Goal: Information Seeking & Learning: Learn about a topic

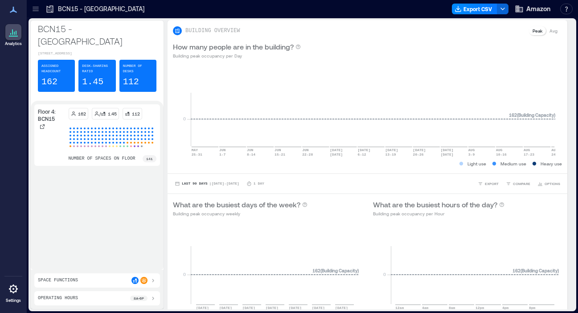
click at [33, 9] on icon at bounding box center [35, 8] width 9 height 9
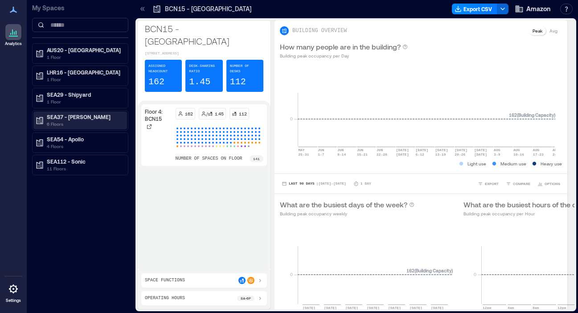
click at [67, 119] on p "SEA37 - [PERSON_NAME]" at bounding box center [84, 116] width 75 height 7
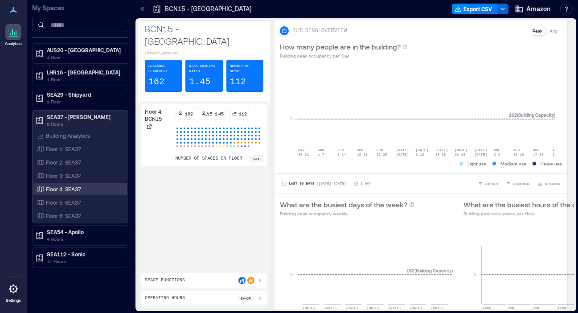
click at [73, 191] on p "Floor 4: SEA37" at bounding box center [63, 188] width 35 height 7
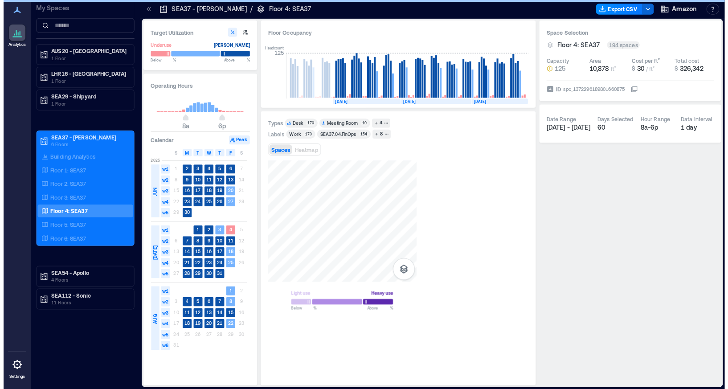
scroll to position [0, 244]
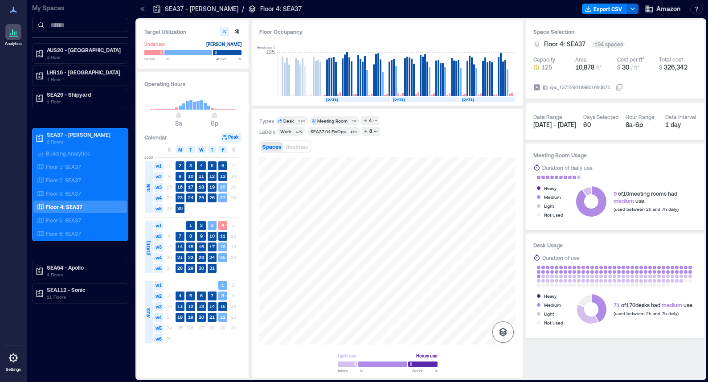
click at [502, 328] on icon "button" at bounding box center [502, 331] width 11 height 11
click at [502, 287] on icon "button" at bounding box center [502, 285] width 9 height 8
click at [298, 144] on span "Heatmap" at bounding box center [296, 146] width 23 height 6
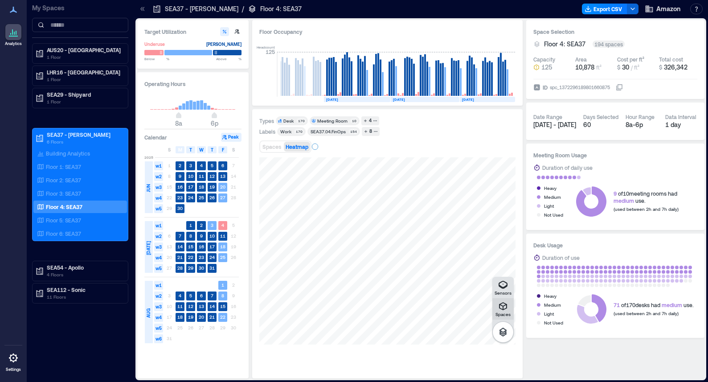
click at [503, 309] on icon "button" at bounding box center [502, 306] width 11 height 11
click at [501, 330] on icon "button" at bounding box center [503, 331] width 8 height 9
click at [504, 282] on icon "button" at bounding box center [502, 285] width 9 height 8
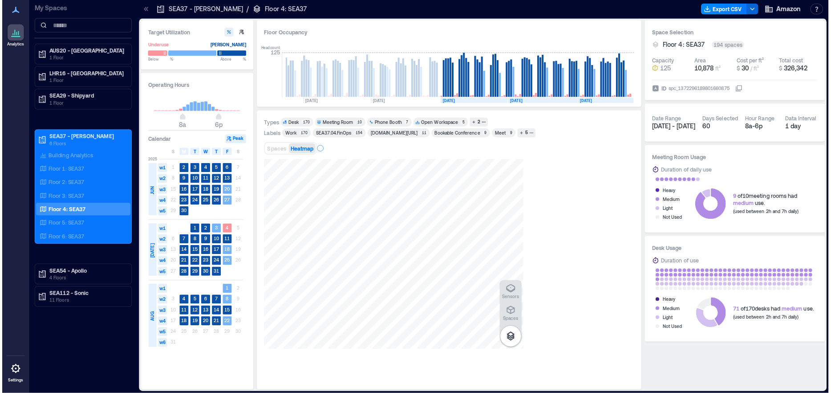
scroll to position [0, 134]
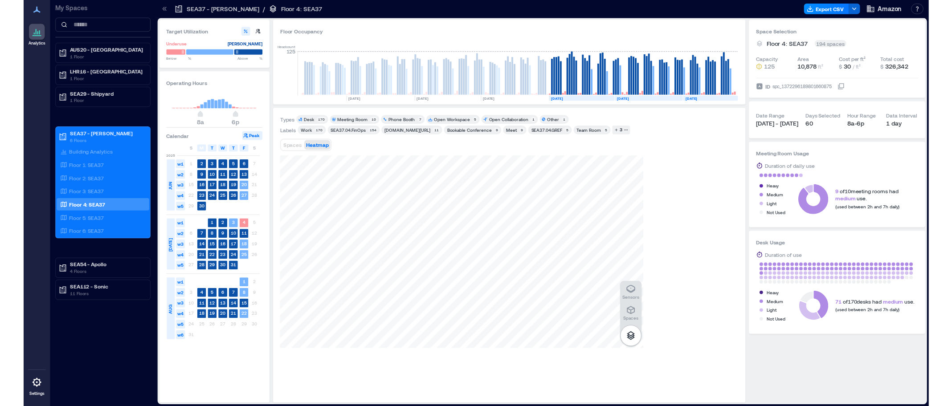
scroll to position [0, 37]
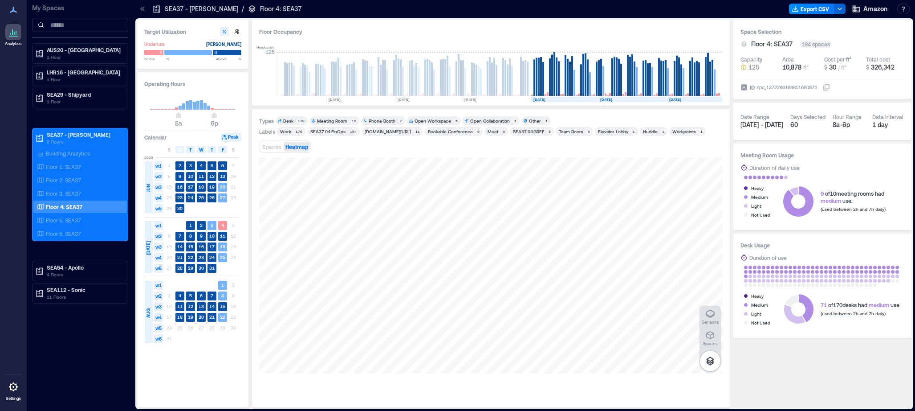
click at [529, 119] on div "Other" at bounding box center [535, 121] width 12 height 6
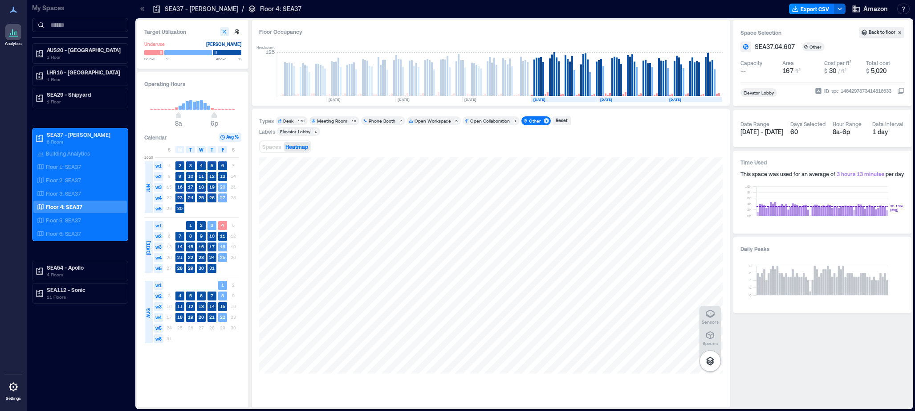
drag, startPoint x: 464, startPoint y: 150, endPoint x: 472, endPoint y: 151, distance: 9.1
click at [472, 151] on div "Spaces Heatmap" at bounding box center [491, 147] width 464 height 18
click at [555, 120] on div "Reset" at bounding box center [561, 121] width 15 height 8
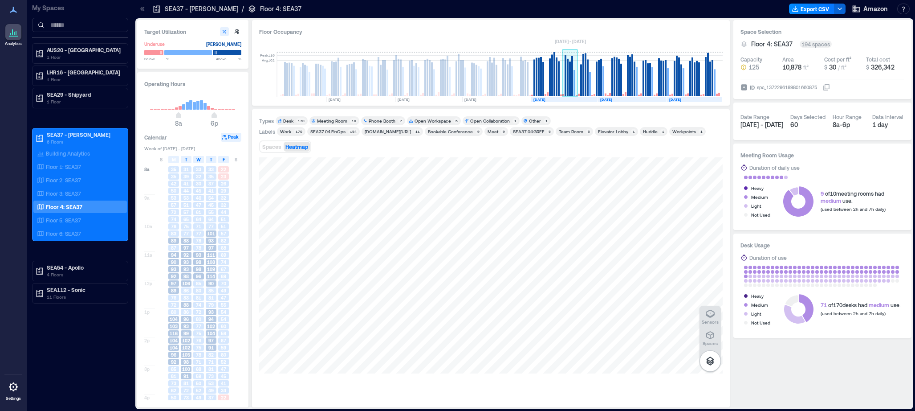
click at [569, 73] on rect at bounding box center [568, 77] width 2 height 37
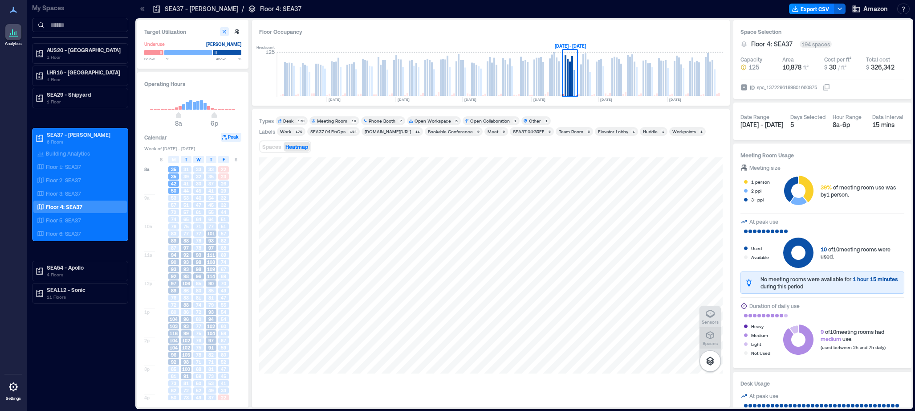
click at [715, 335] on icon "button" at bounding box center [710, 334] width 11 height 11
click at [708, 359] on icon "button" at bounding box center [710, 360] width 11 height 11
click at [653, 84] on rect at bounding box center [652, 81] width 2 height 28
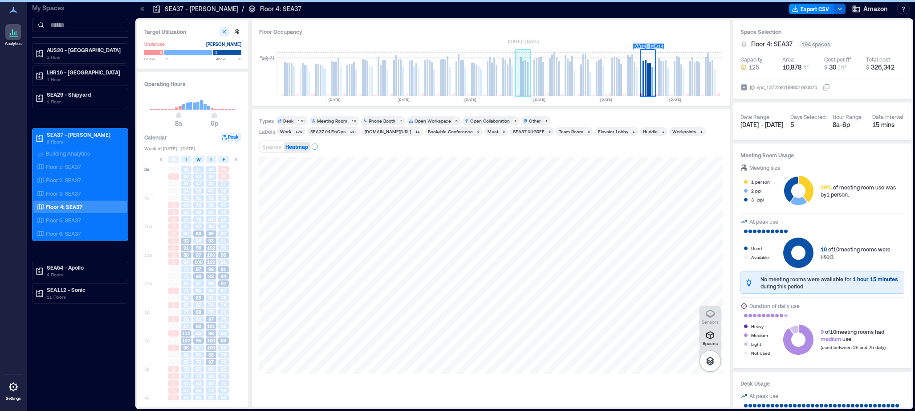
click at [530, 78] on rect at bounding box center [524, 74] width 16 height 45
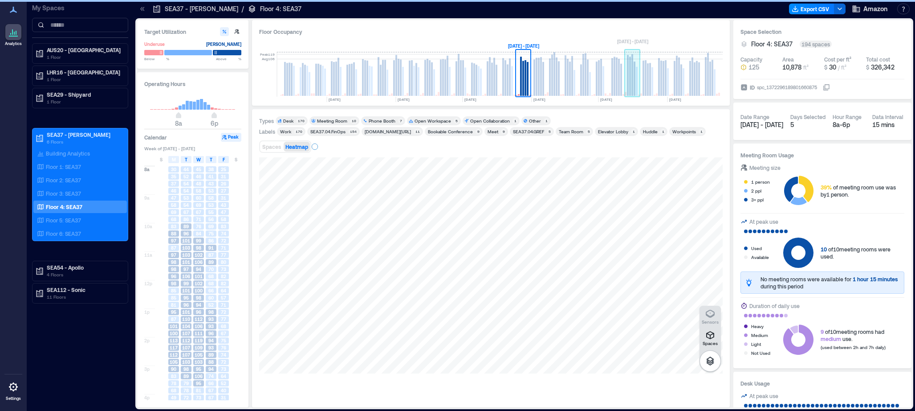
click at [628, 80] on rect at bounding box center [628, 75] width 2 height 41
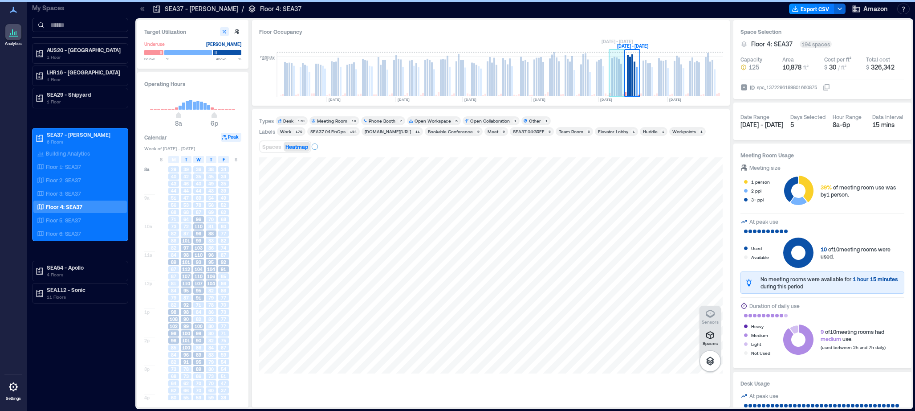
click at [619, 84] on rect at bounding box center [619, 77] width 2 height 37
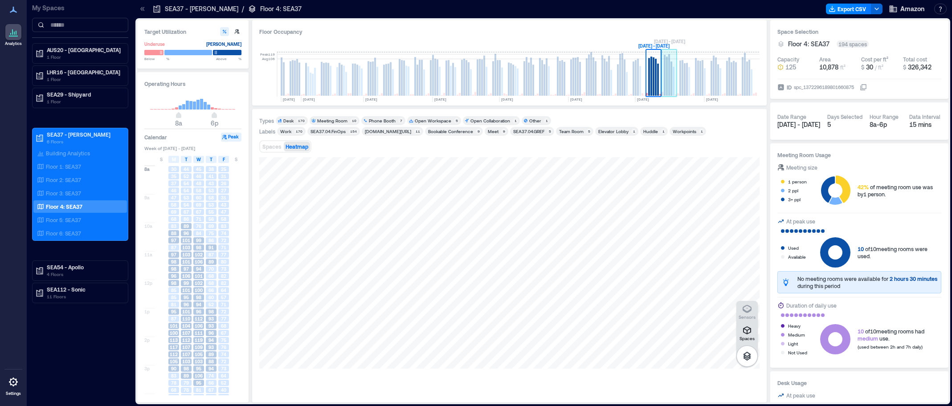
click at [668, 84] on rect at bounding box center [669, 74] width 2 height 41
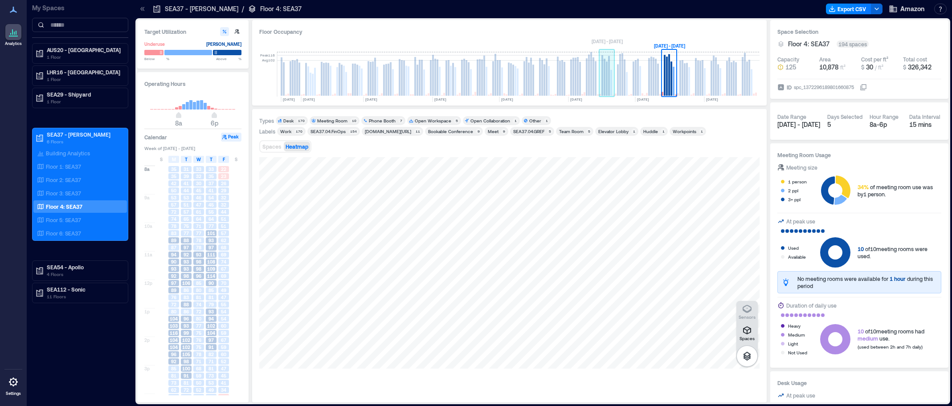
click at [607, 84] on rect at bounding box center [607, 78] width 2 height 34
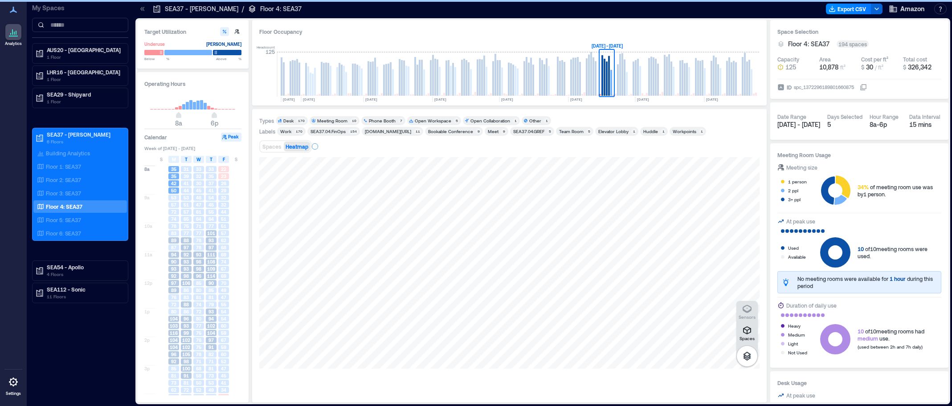
click at [565, 39] on div "Floor Occupancy Headcount 125 [DATE] [DATE] [DATE] [DATE] [DATE] [DATE] [DATE] …" at bounding box center [509, 62] width 514 height 85
click at [586, 79] on rect at bounding box center [587, 76] width 2 height 37
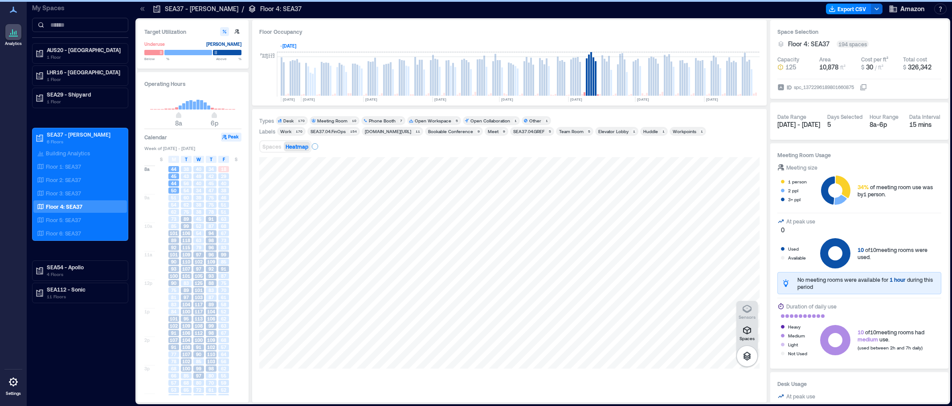
click at [589, 77] on rect at bounding box center [589, 74] width 2 height 41
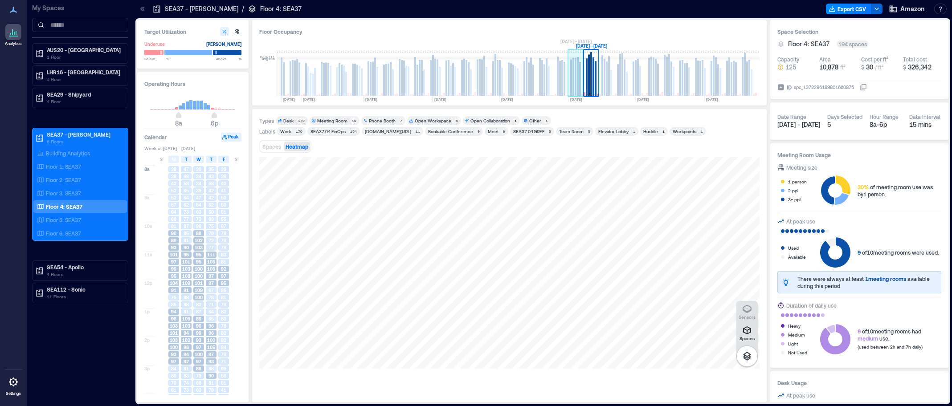
click at [574, 71] on rect at bounding box center [573, 77] width 2 height 38
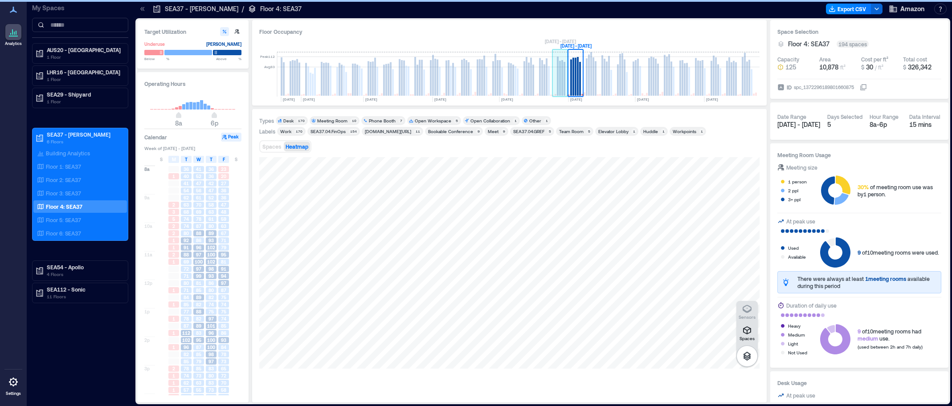
click at [562, 73] on rect at bounding box center [562, 78] width 2 height 36
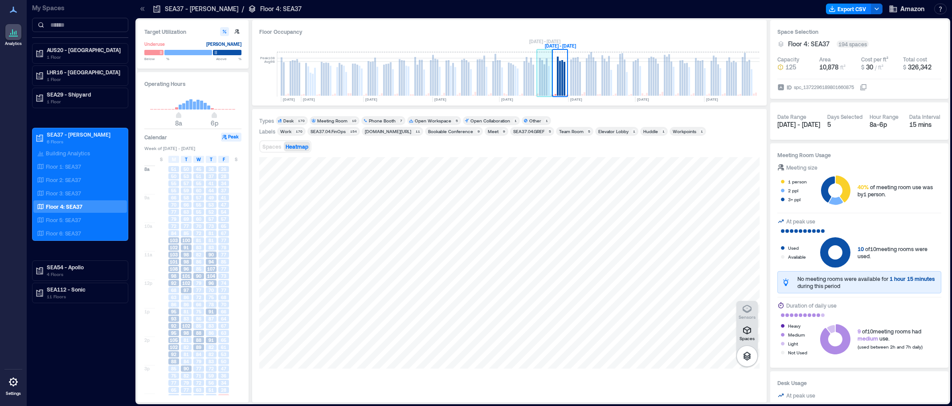
click at [546, 73] on rect at bounding box center [546, 76] width 2 height 37
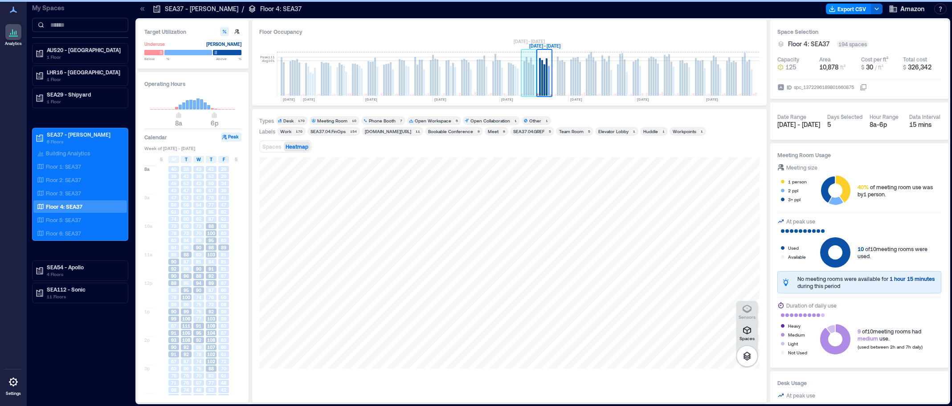
click at [531, 73] on rect at bounding box center [531, 77] width 2 height 38
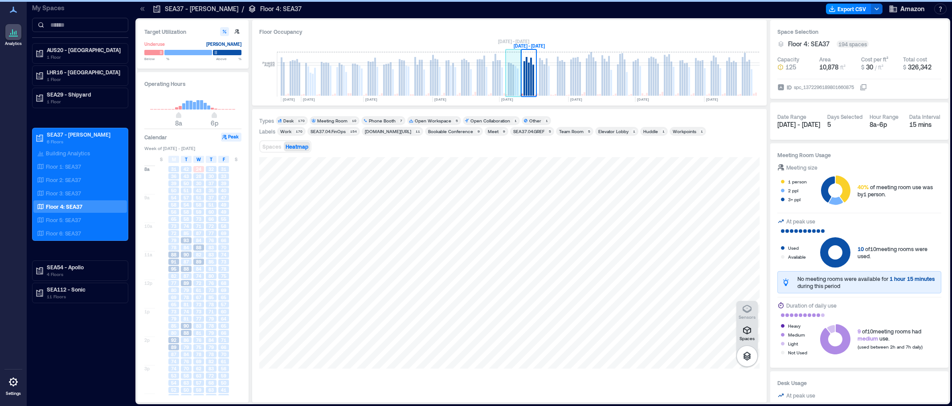
click at [514, 74] on rect at bounding box center [515, 81] width 2 height 30
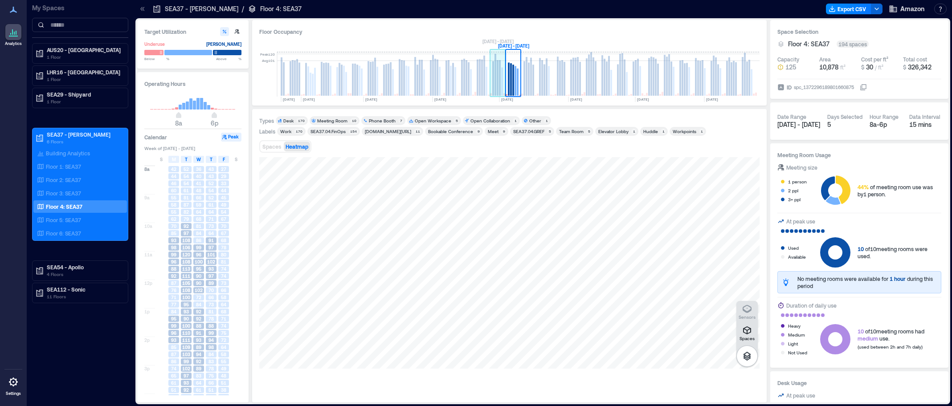
click at [499, 75] on rect at bounding box center [500, 78] width 2 height 36
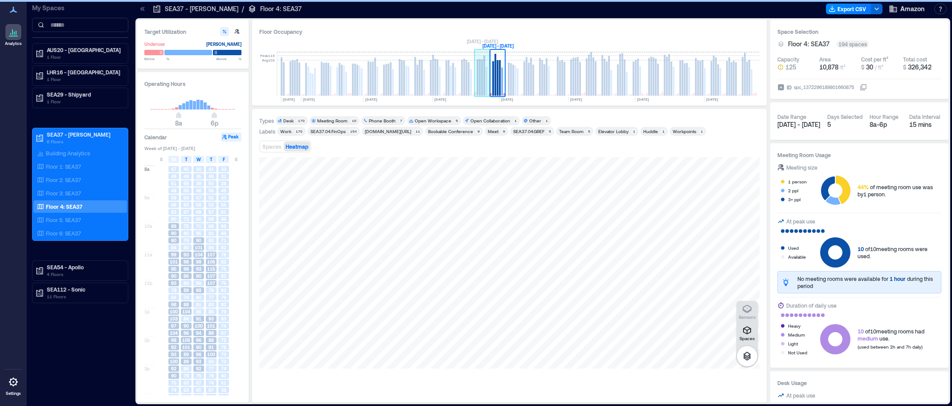
click at [484, 73] on rect at bounding box center [484, 76] width 2 height 40
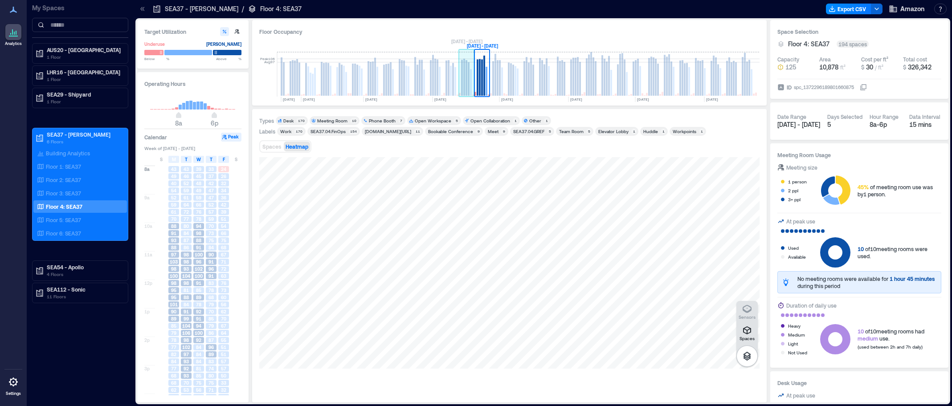
click at [468, 77] on rect at bounding box center [469, 78] width 2 height 33
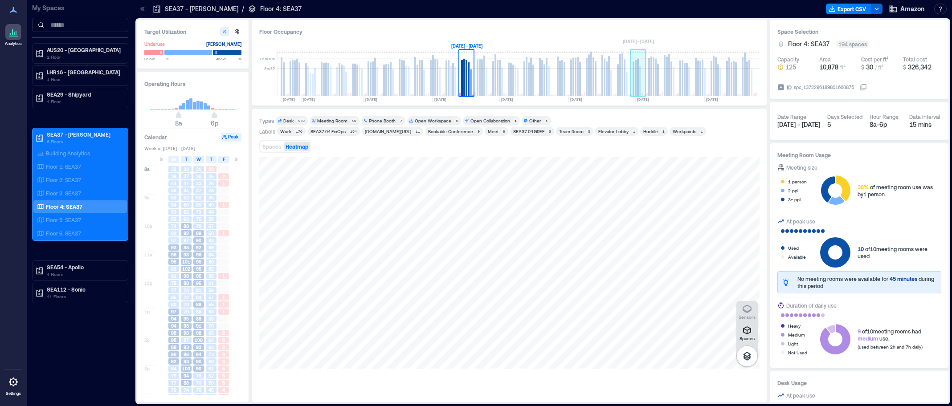
click at [643, 85] on rect at bounding box center [638, 74] width 16 height 45
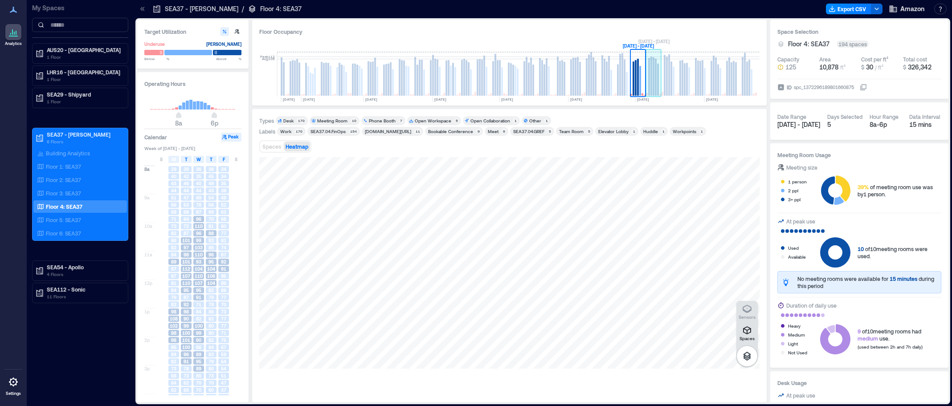
click at [652, 83] on rect at bounding box center [651, 76] width 2 height 39
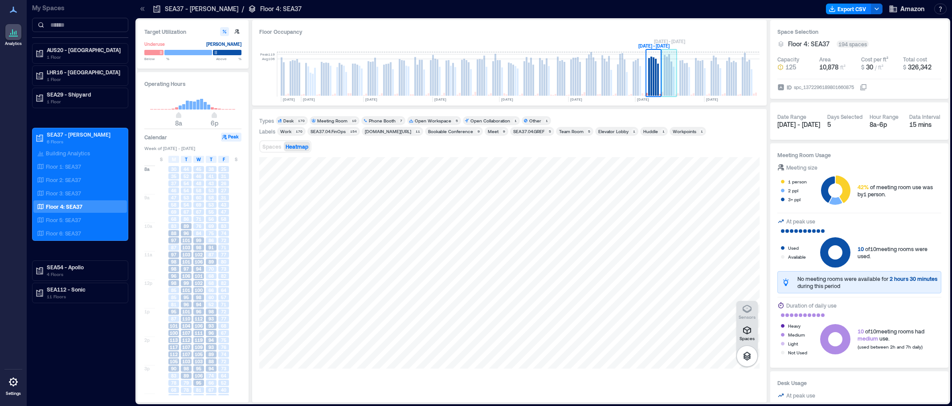
click at [670, 80] on rect at bounding box center [669, 74] width 2 height 41
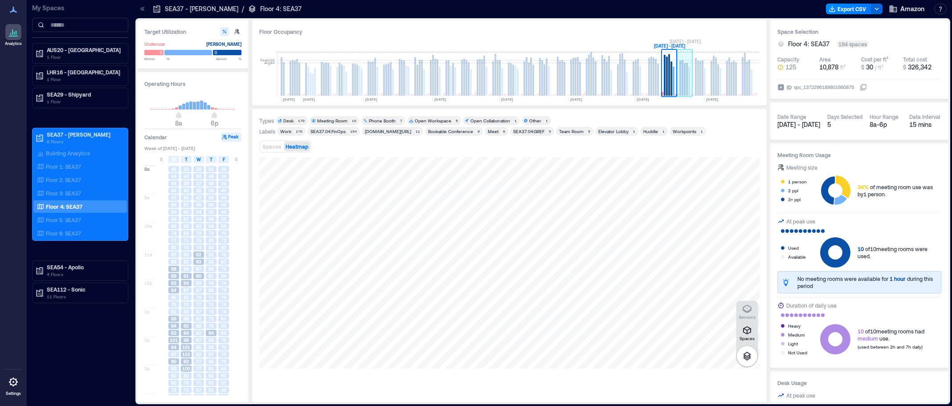
click at [682, 77] on rect at bounding box center [682, 78] width 2 height 36
click at [748, 333] on icon "button" at bounding box center [746, 330] width 11 height 11
click at [703, 80] on rect at bounding box center [702, 78] width 2 height 36
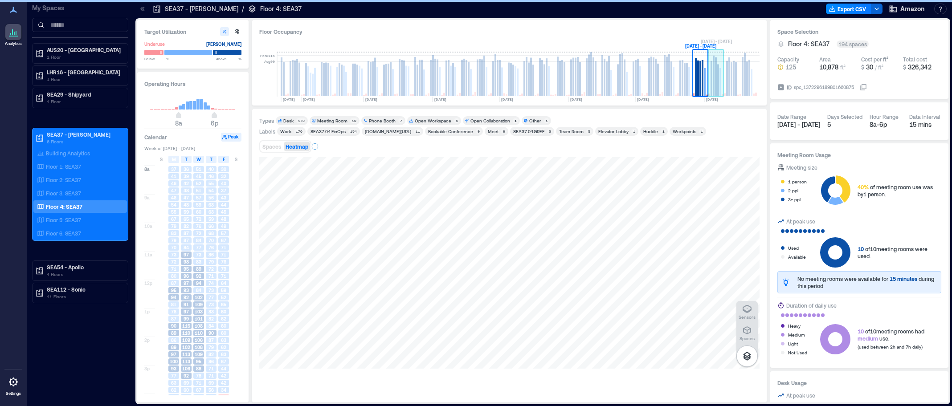
click at [712, 81] on rect at bounding box center [711, 78] width 2 height 35
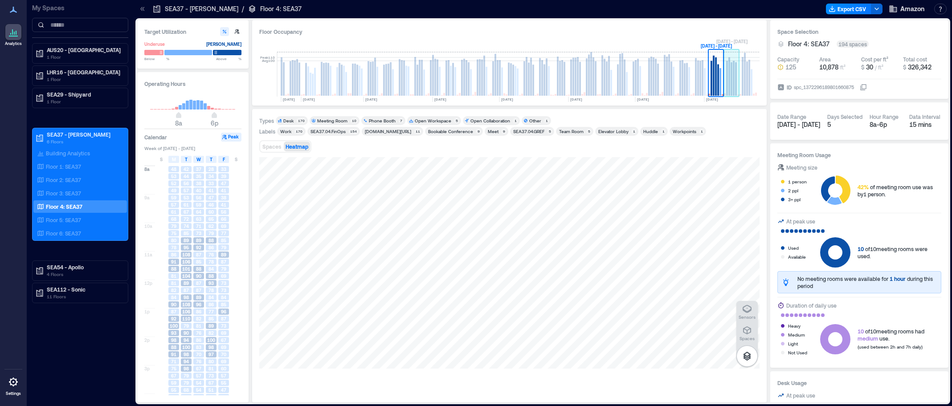
click at [728, 79] on rect at bounding box center [727, 78] width 2 height 35
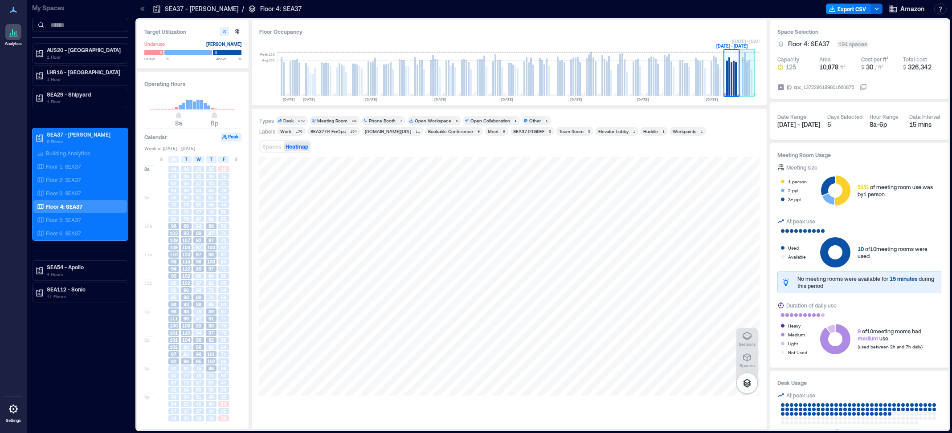
click at [749, 75] on rect at bounding box center [749, 78] width 2 height 36
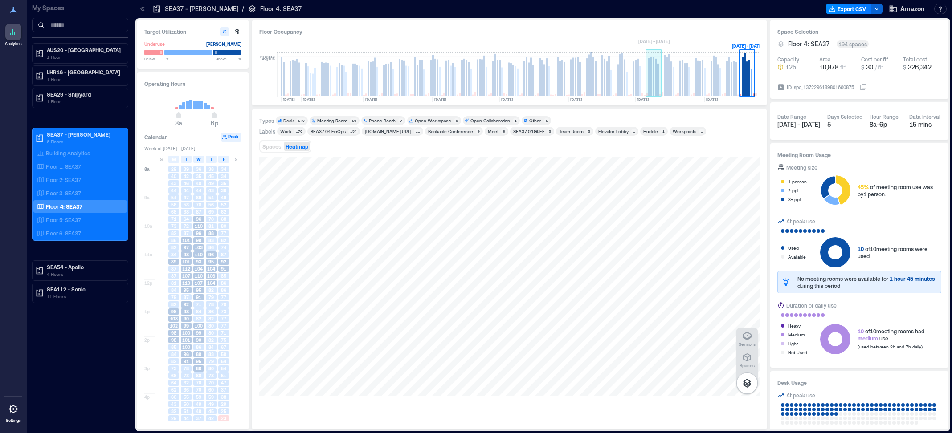
click at [655, 88] on rect at bounding box center [656, 77] width 2 height 37
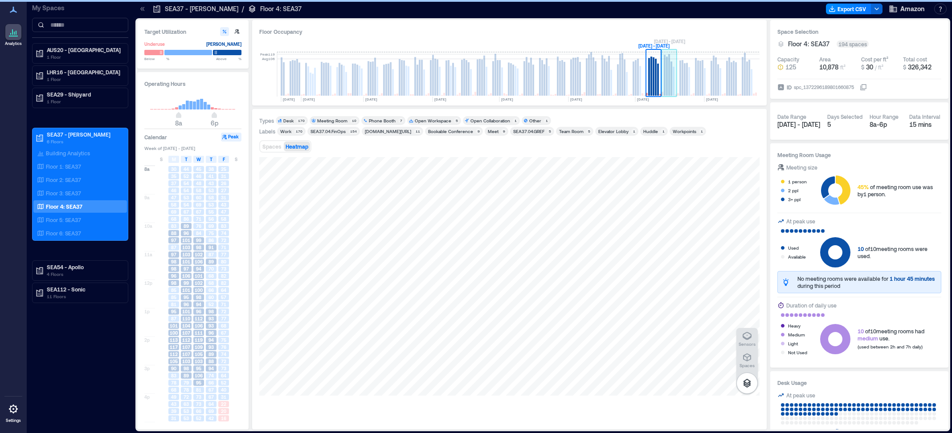
click at [669, 84] on rect at bounding box center [669, 74] width 2 height 41
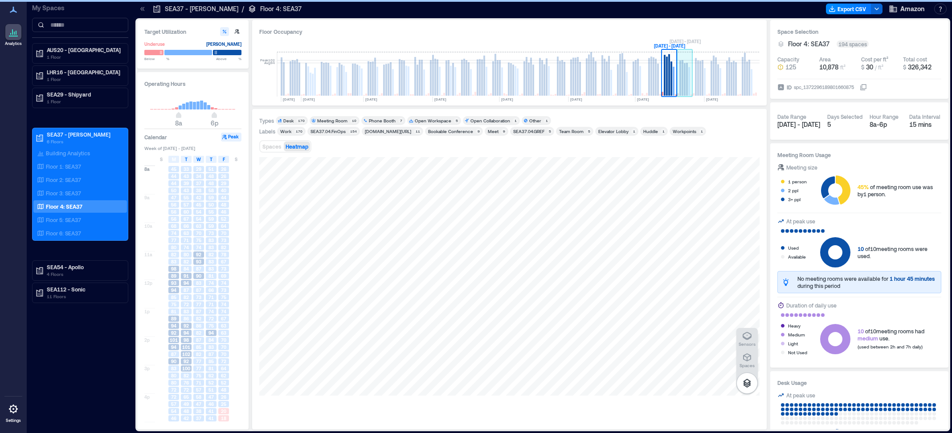
click at [683, 84] on rect at bounding box center [684, 79] width 2 height 33
